Goal: Task Accomplishment & Management: Use online tool/utility

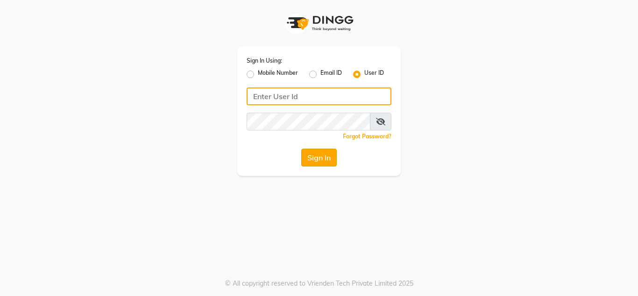
type input "mayahairandbeauty"
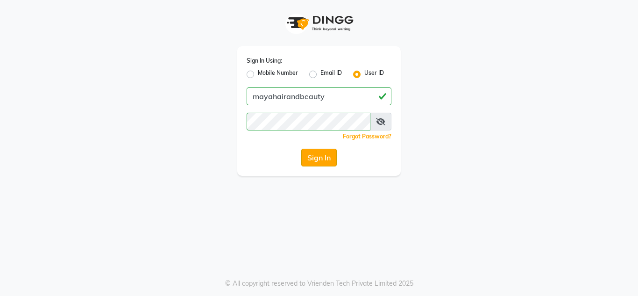
click at [323, 161] on button "Sign In" at bounding box center [318, 157] width 35 height 18
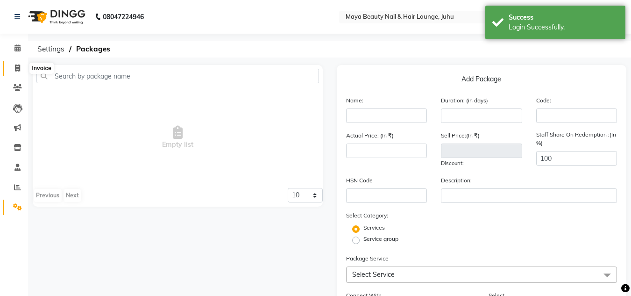
click at [17, 68] on icon at bounding box center [17, 67] width 5 height 7
select select "4023"
select select "service"
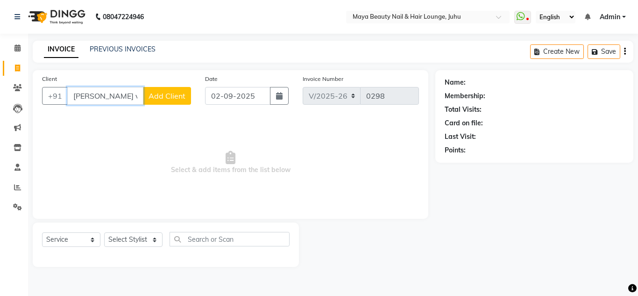
type input "Rachna ved"
click at [168, 99] on span "Add Client" at bounding box center [166, 95] width 37 height 9
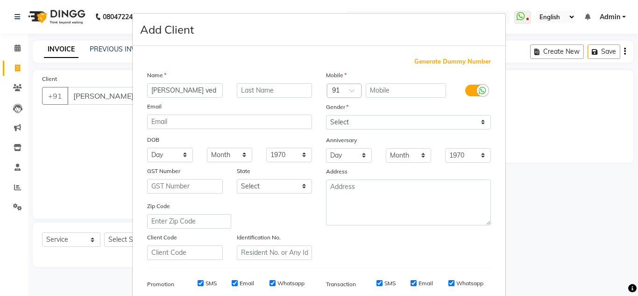
click at [114, 98] on ngb-modal-window "Add Client Generate Dummy Number Name Rachna ved Email DOB Day 01 02 03 04 05 0…" at bounding box center [319, 148] width 638 height 296
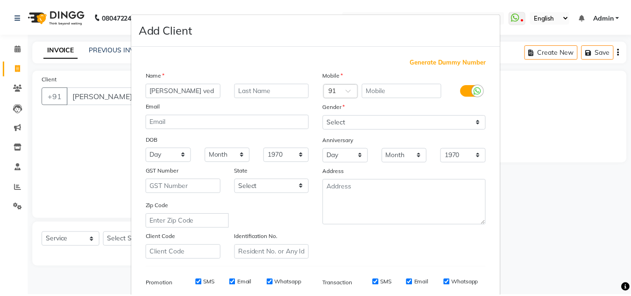
scroll to position [135, 0]
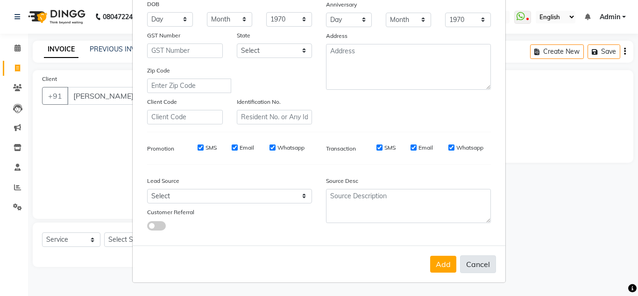
click at [475, 264] on button "Cancel" at bounding box center [478, 264] width 36 height 18
select select
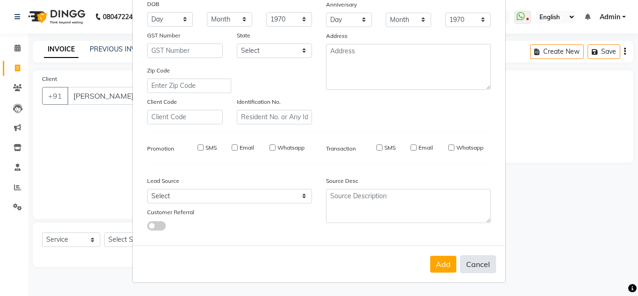
select select
checkbox input "false"
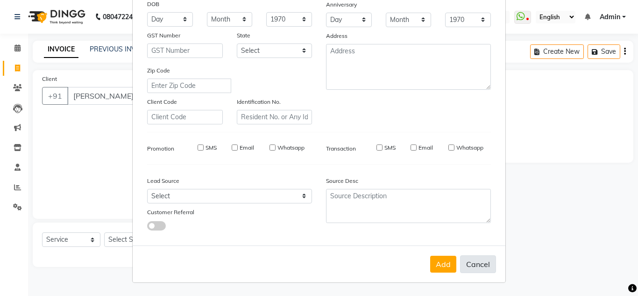
checkbox input "false"
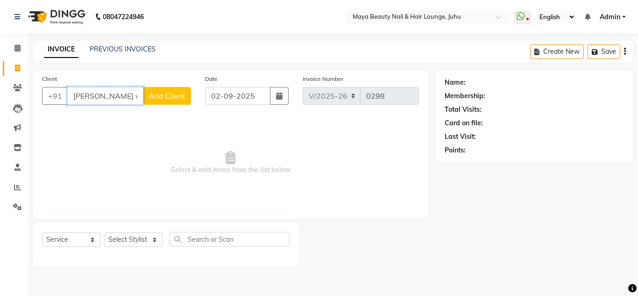
click at [124, 101] on input "Rachna ved" at bounding box center [105, 96] width 76 height 18
type input "R"
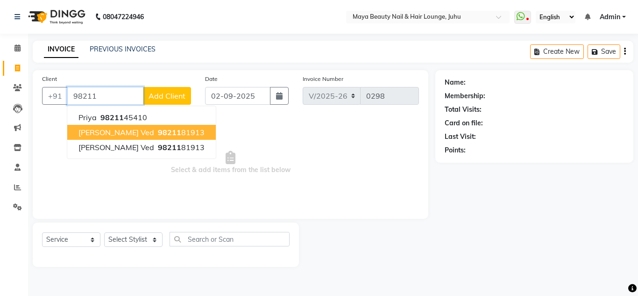
click at [156, 133] on ngb-highlight "98211 81913" at bounding box center [180, 131] width 49 height 9
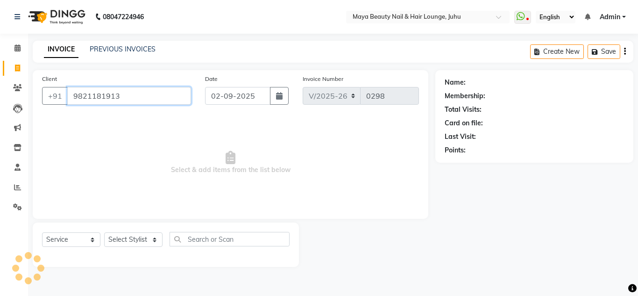
type input "9821181913"
click at [155, 238] on select "Select Stylist Ana Ansar Ashwini Hema Laxmi Mavis Maya Reshma Rita Usha" at bounding box center [133, 239] width 58 height 14
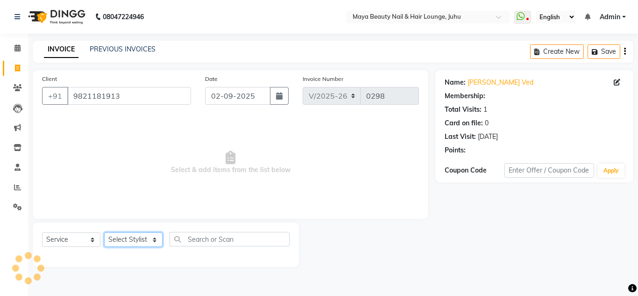
select select "1: Object"
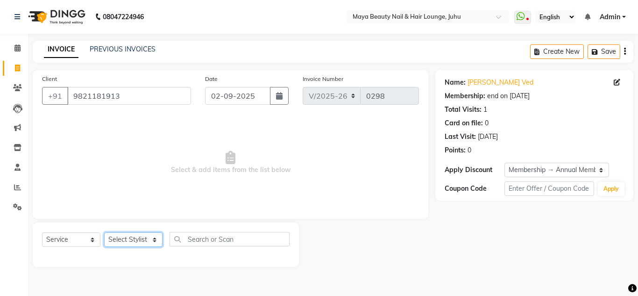
select select "78461"
click at [104, 232] on select "Select Stylist Ana Ansar Ashwini Hema Laxmi Mavis Maya Reshma Rita Usha" at bounding box center [133, 239] width 58 height 14
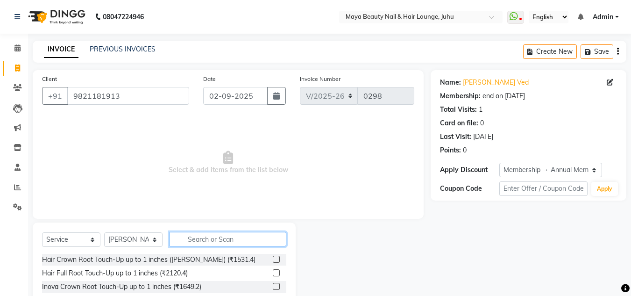
click at [205, 236] on input "text" at bounding box center [227, 239] width 117 height 14
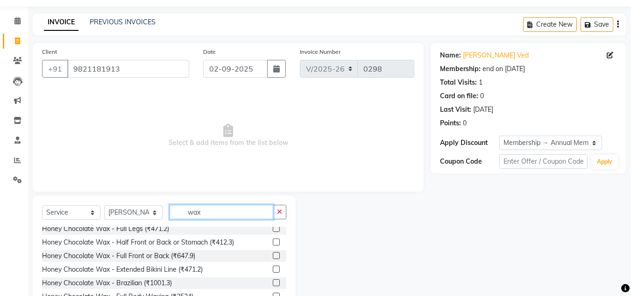
scroll to position [402, 0]
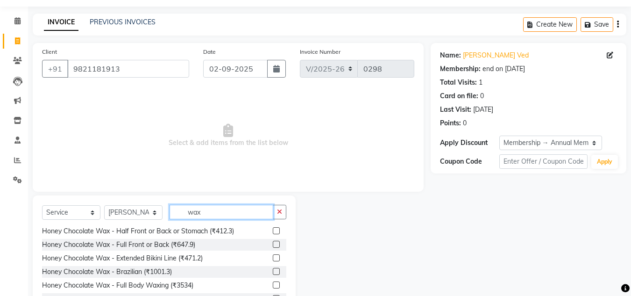
click at [235, 210] on input "wax" at bounding box center [221, 212] width 104 height 14
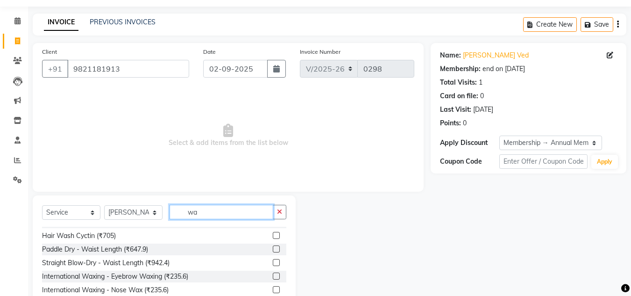
type input "w"
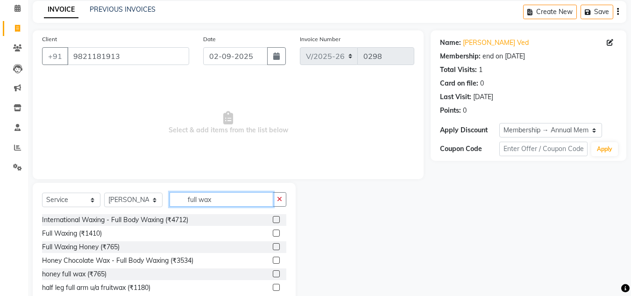
scroll to position [66, 0]
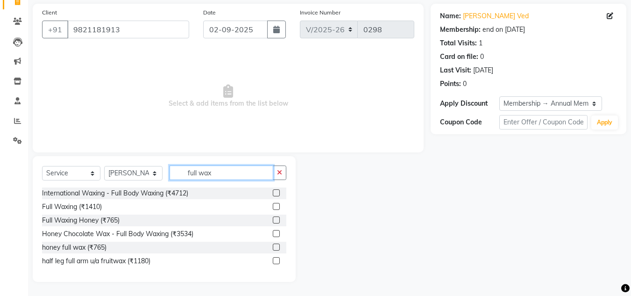
type input "full wax"
click at [339, 150] on div "Client +91 9821181913 Date 02-09-2025 Invoice Number V/2025 V/2025-26 0298 Sele…" at bounding box center [228, 78] width 391 height 148
click at [275, 260] on label at bounding box center [276, 260] width 7 height 7
click at [275, 260] on input "checkbox" at bounding box center [276, 261] width 6 height 6
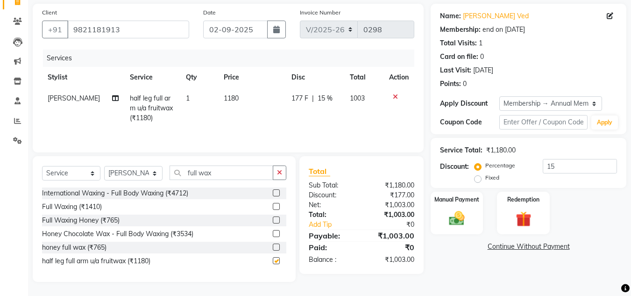
checkbox input "false"
click at [279, 171] on icon "button" at bounding box center [279, 172] width 5 height 7
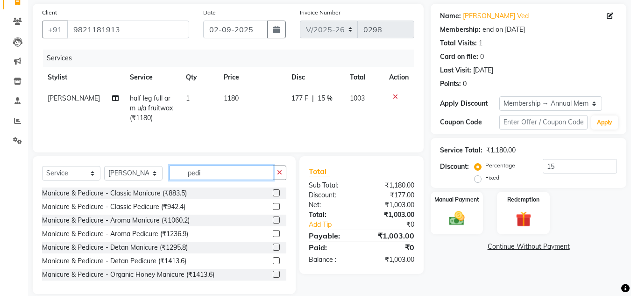
type input "pedi"
click at [273, 191] on label at bounding box center [276, 192] width 7 height 7
click at [273, 191] on input "checkbox" at bounding box center [276, 193] width 6 height 6
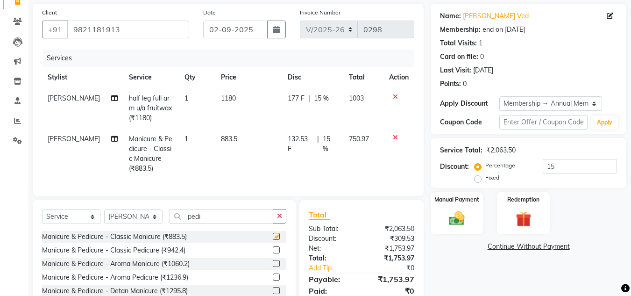
checkbox input "false"
click at [273, 253] on label at bounding box center [276, 249] width 7 height 7
click at [273, 253] on input "checkbox" at bounding box center [276, 250] width 6 height 6
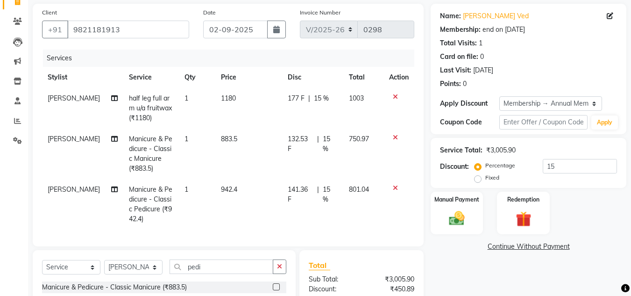
checkbox input "false"
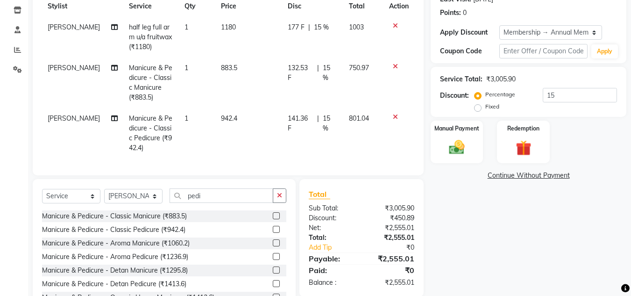
scroll to position [138, 0]
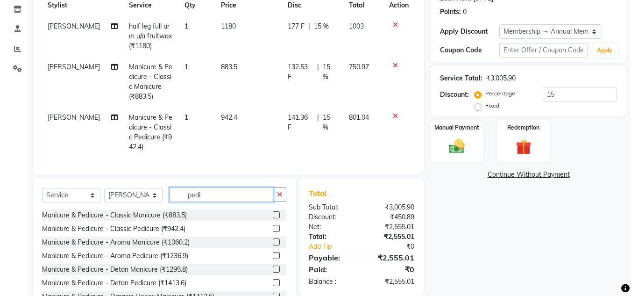
click at [215, 201] on input "pedi" at bounding box center [221, 194] width 104 height 14
type input "p"
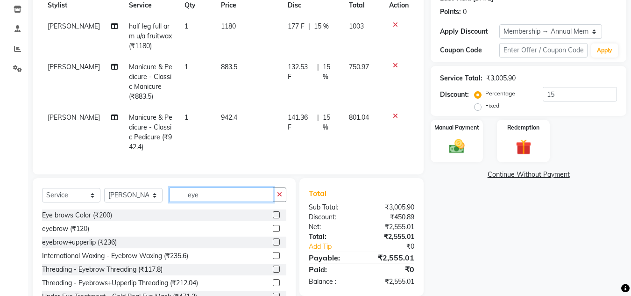
type input "eye"
click at [273, 232] on label at bounding box center [276, 228] width 7 height 7
click at [273, 232] on input "checkbox" at bounding box center [276, 229] width 6 height 6
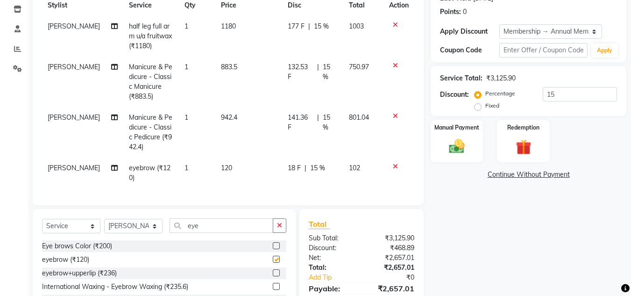
checkbox input "false"
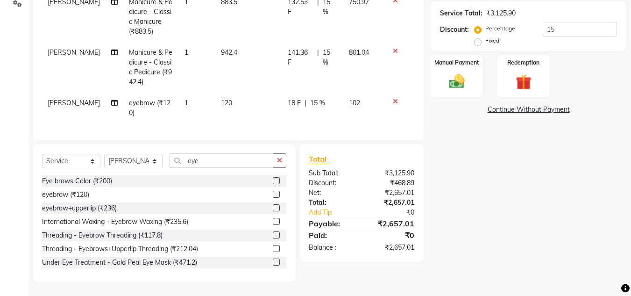
scroll to position [210, 0]
click at [436, 73] on div "Manual Payment" at bounding box center [457, 76] width 55 height 44
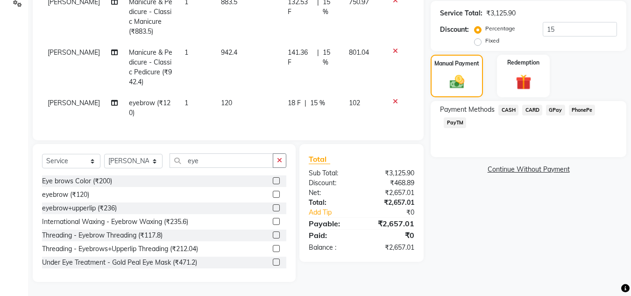
click at [511, 105] on span "CASH" at bounding box center [508, 110] width 20 height 11
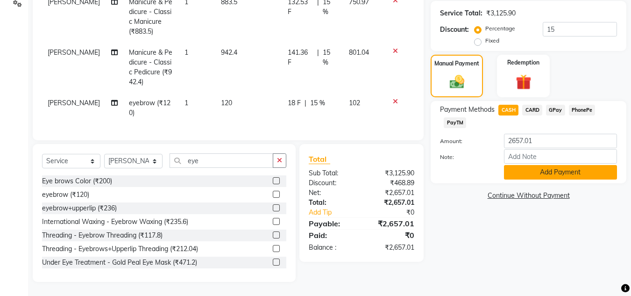
click at [528, 169] on button "Add Payment" at bounding box center [560, 172] width 113 height 14
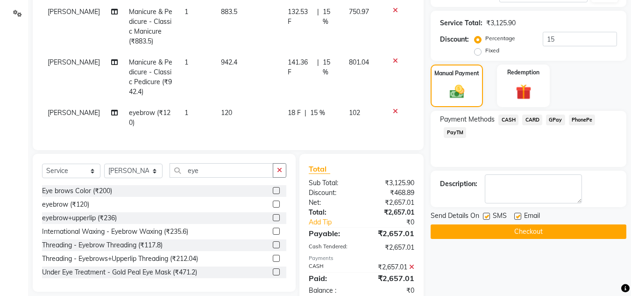
scroll to position [194, 0]
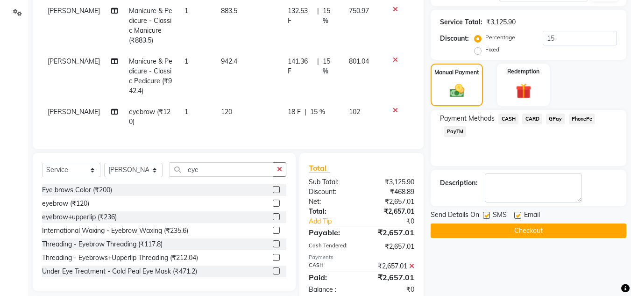
click at [522, 229] on button "Checkout" at bounding box center [529, 230] width 196 height 14
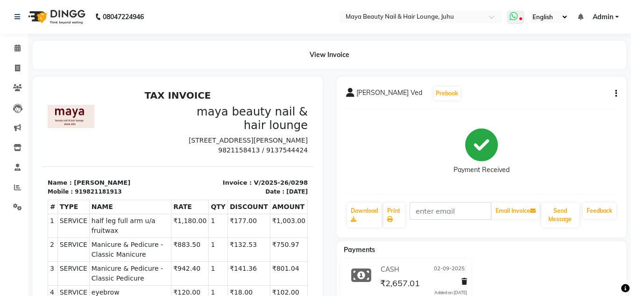
click at [516, 20] on icon at bounding box center [513, 16] width 8 height 9
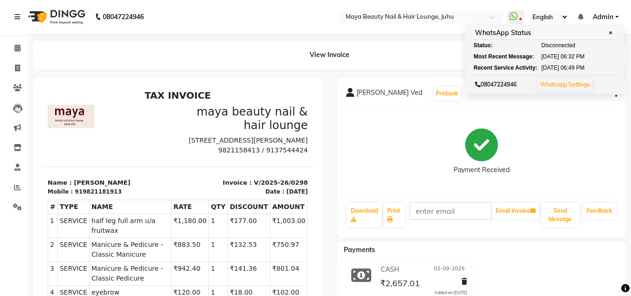
click at [457, 108] on div "Rachana Ved Prebook Payment Received Download Print Email Invoice Send Message …" at bounding box center [482, 157] width 290 height 161
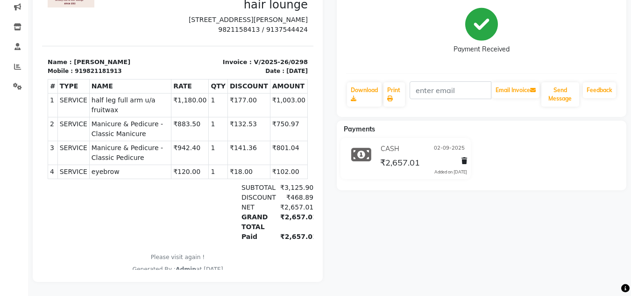
scroll to position [127, 0]
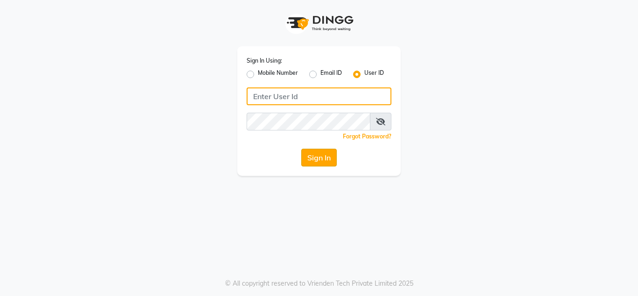
type input "mayahairandbeauty"
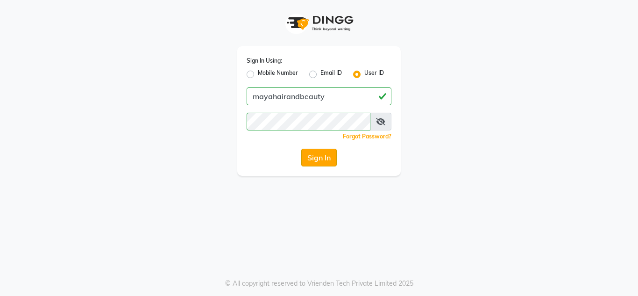
click at [318, 165] on button "Sign In" at bounding box center [318, 157] width 35 height 18
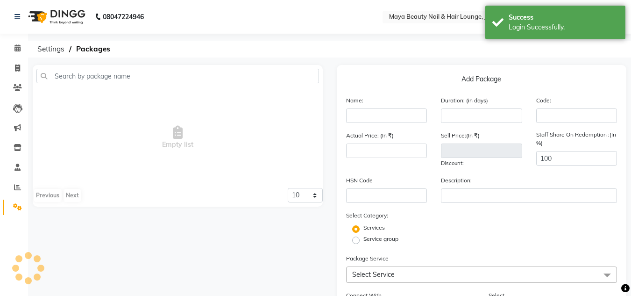
select select "en"
click at [19, 68] on icon at bounding box center [17, 67] width 5 height 7
select select "4023"
select select "service"
